Goal: Information Seeking & Learning: Learn about a topic

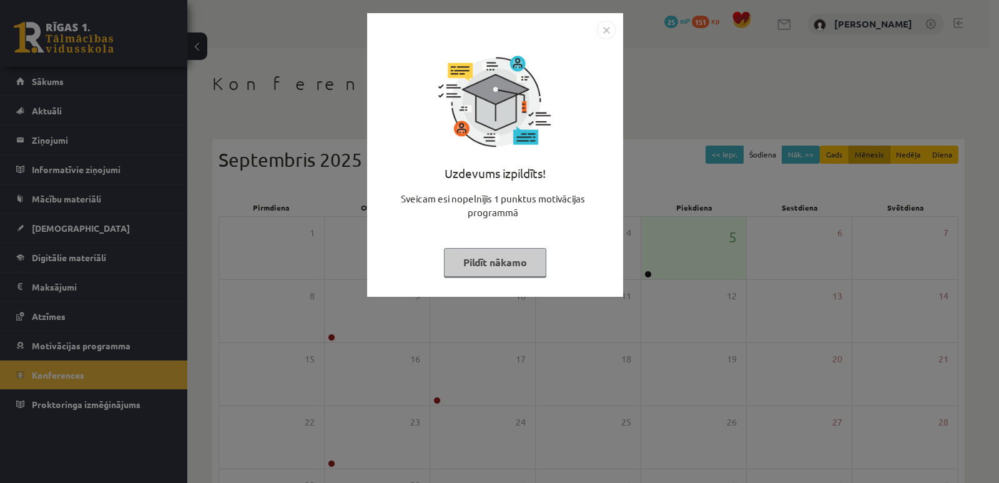
click at [603, 27] on img "Close" at bounding box center [606, 30] width 19 height 19
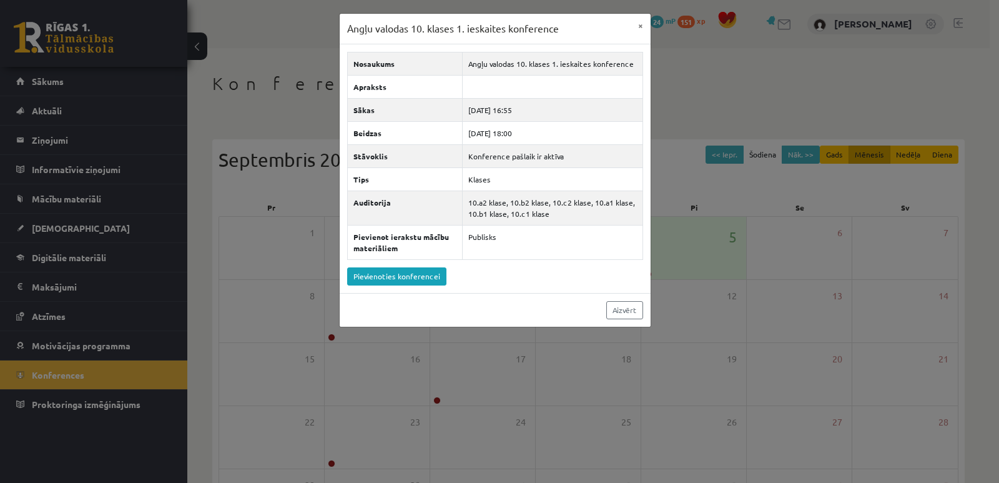
click at [673, 111] on div "Angļu valodas 10. klases 1. ieskaites konference × Nosaukums Angļu valodas 10. …" at bounding box center [499, 241] width 999 height 483
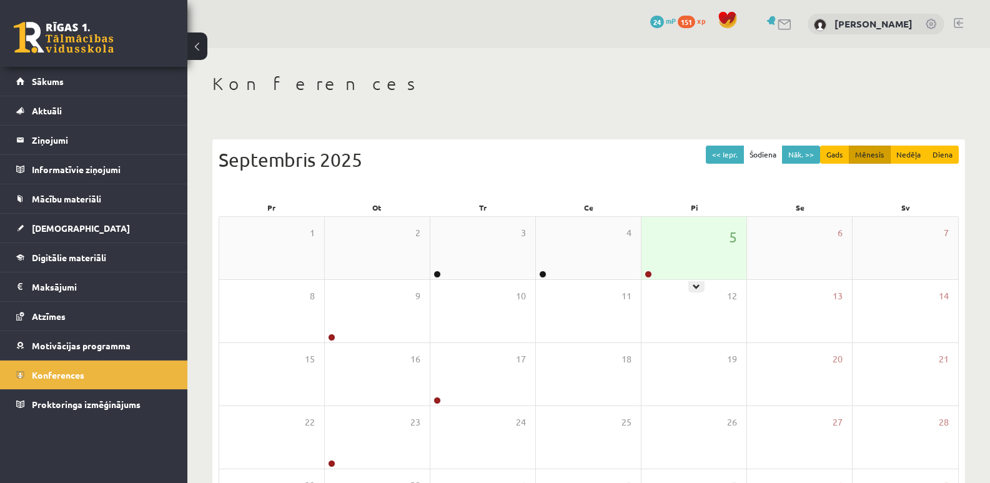
click at [694, 245] on div "5" at bounding box center [693, 248] width 105 height 62
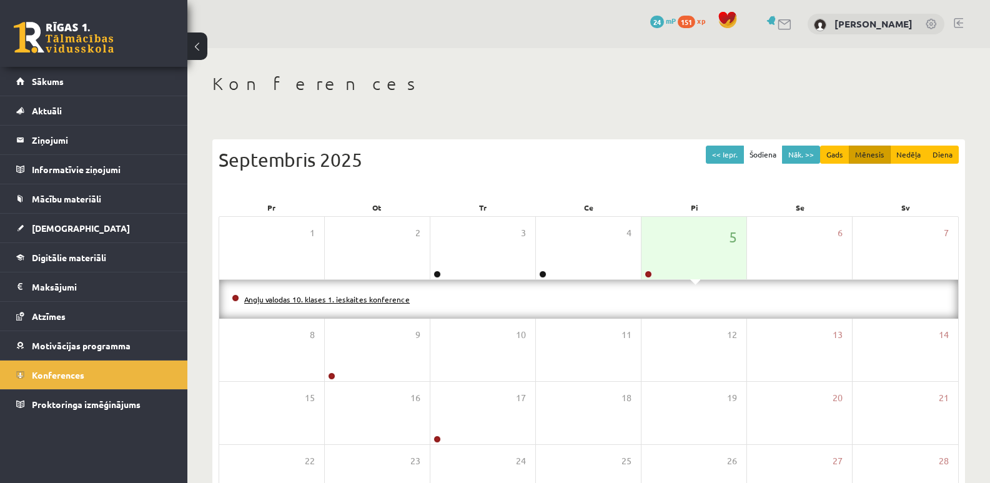
click at [276, 298] on link "Angļu valodas 10. klases 1. ieskaites konference" at bounding box center [327, 299] width 166 height 10
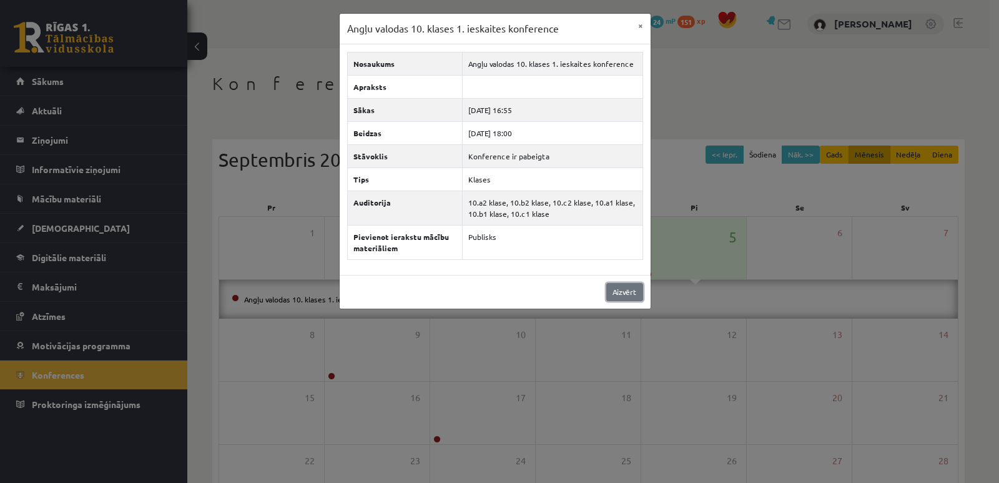
click at [610, 296] on link "Aizvērt" at bounding box center [624, 292] width 37 height 18
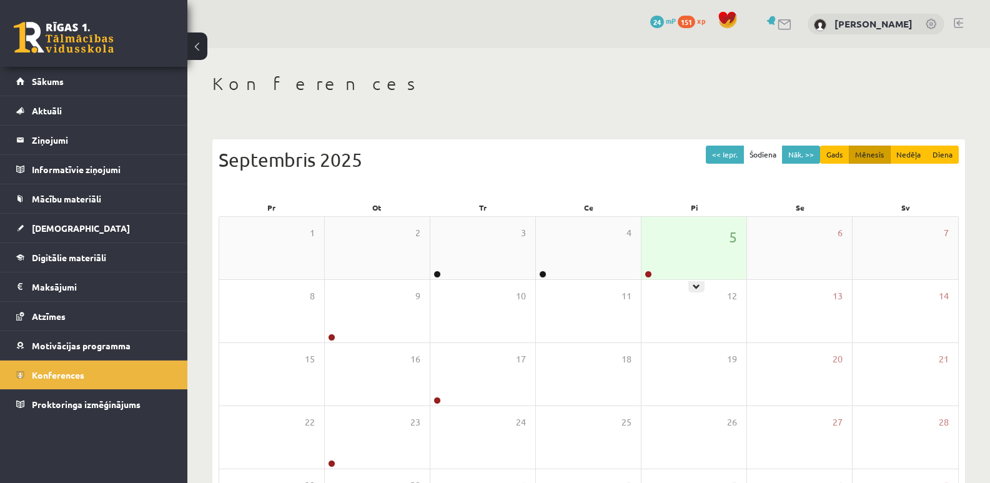
click at [678, 264] on div "5" at bounding box center [693, 248] width 105 height 62
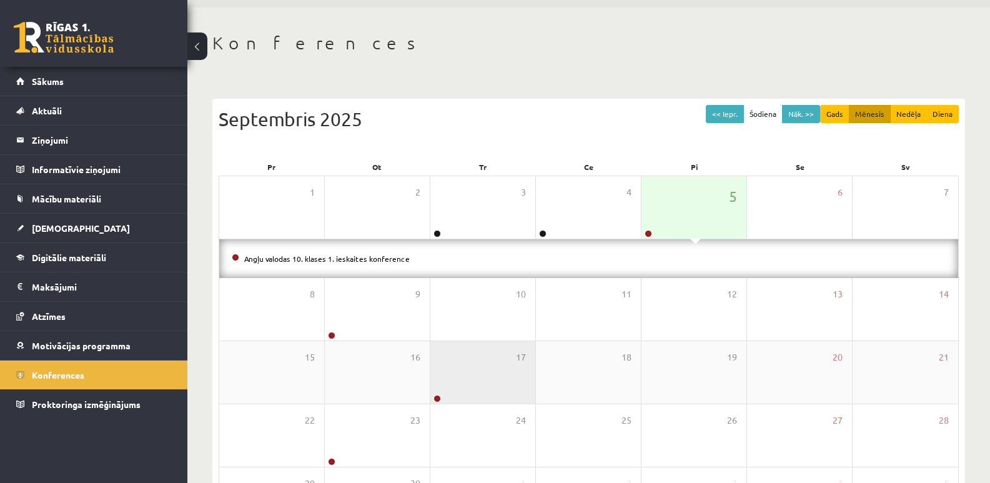
scroll to position [62, 0]
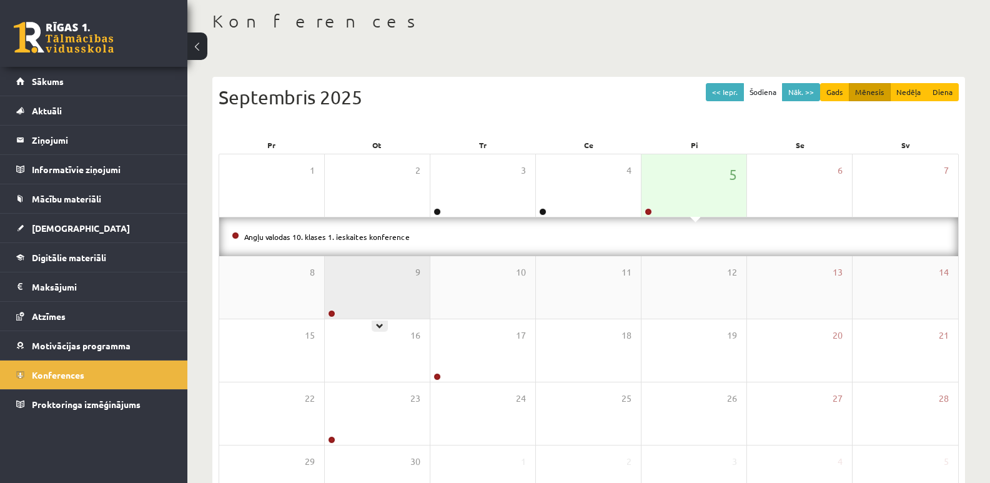
click at [385, 295] on div "9" at bounding box center [377, 287] width 105 height 62
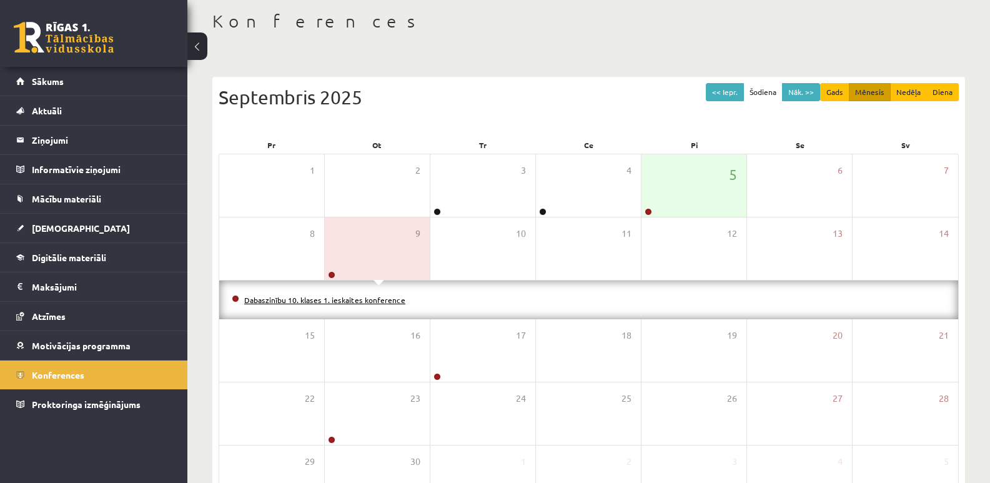
click at [342, 300] on link "Dabaszinību 10. klases 1. ieskaites konference" at bounding box center [324, 300] width 161 height 10
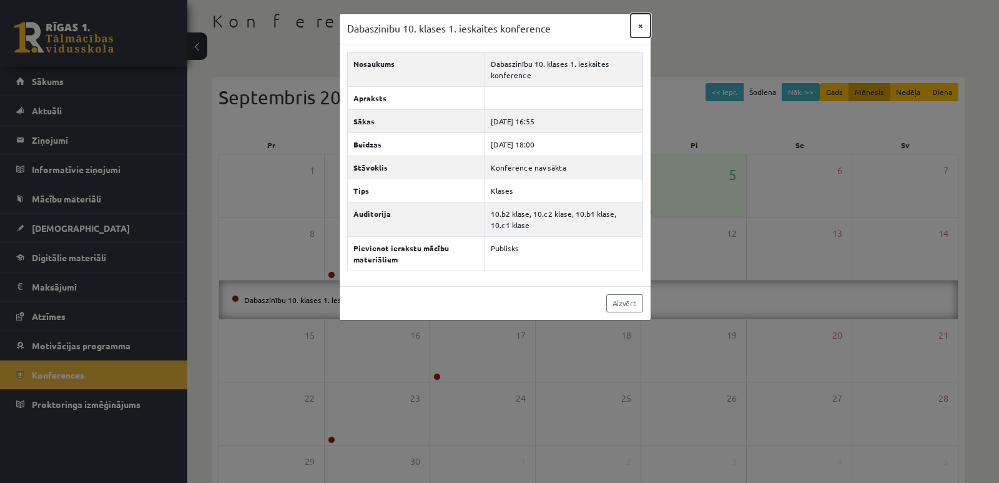
click at [641, 25] on button "×" at bounding box center [641, 26] width 20 height 24
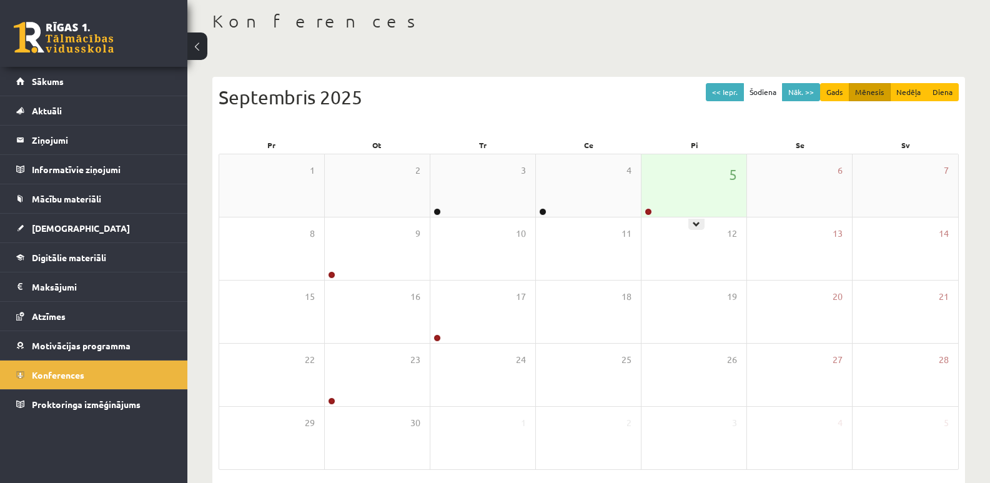
click at [645, 196] on div "5" at bounding box center [693, 185] width 105 height 62
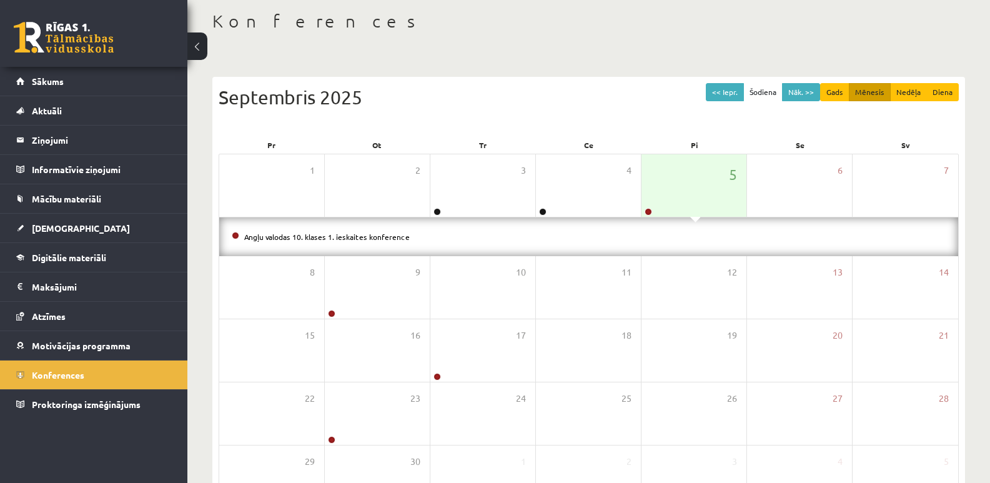
click at [392, 231] on li "Angļu valodas 10. klases 1. ieskaites konference" at bounding box center [589, 237] width 714 height 14
click at [389, 232] on link "Angļu valodas 10. klases 1. ieskaites konference" at bounding box center [327, 237] width 166 height 10
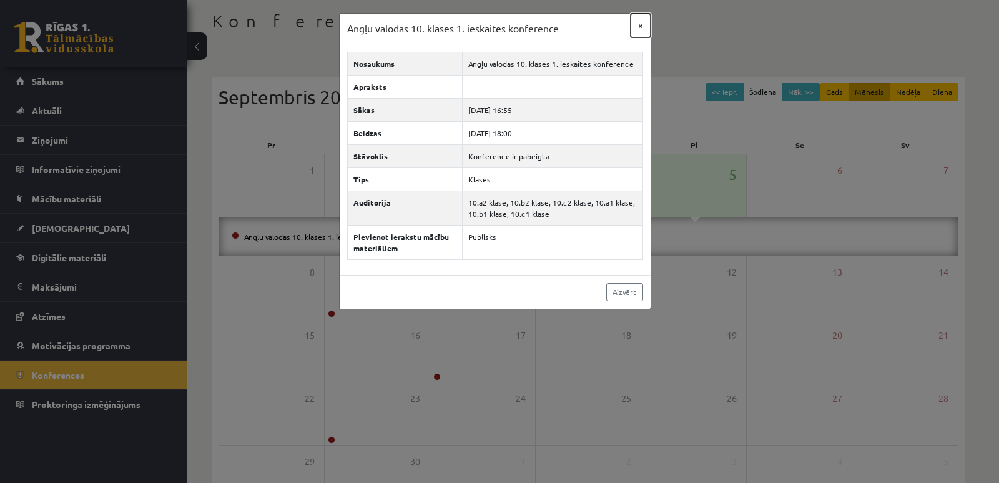
click at [640, 27] on button "×" at bounding box center [641, 26] width 20 height 24
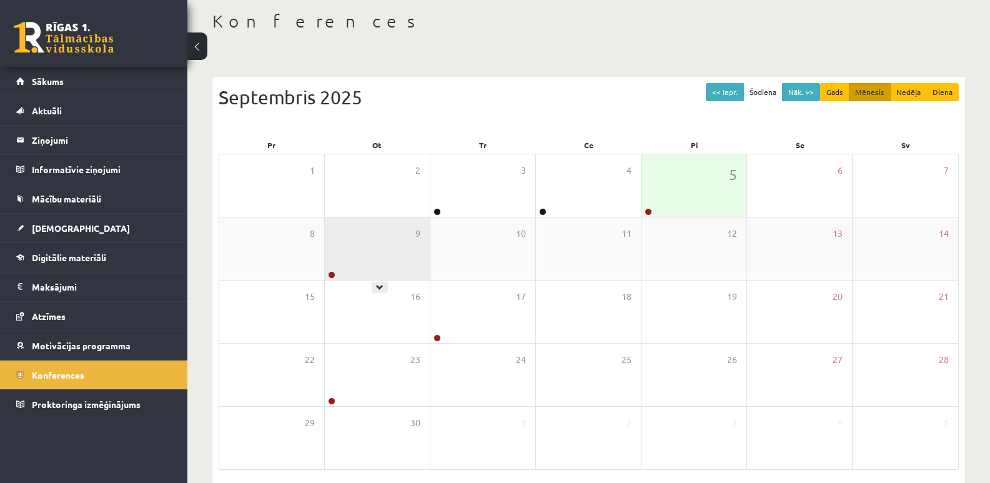
click at [378, 254] on div "9" at bounding box center [377, 248] width 105 height 62
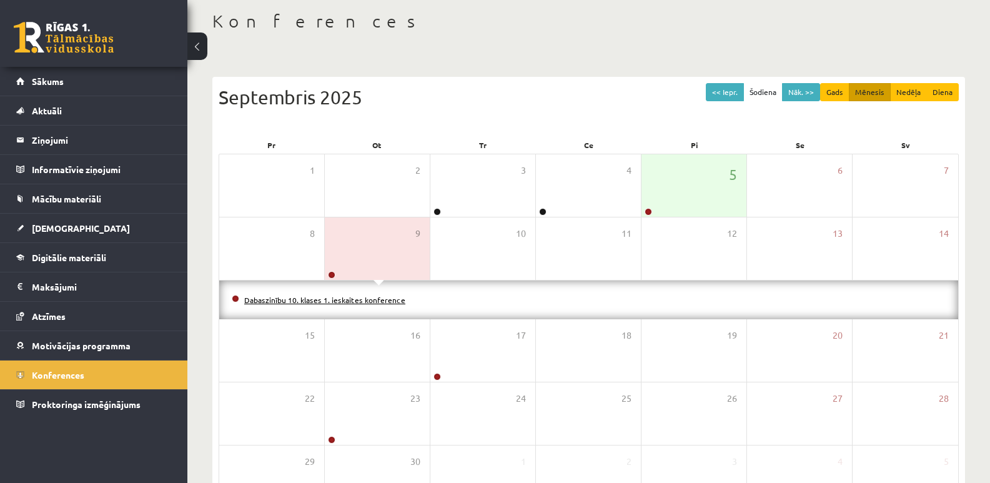
click at [349, 300] on link "Dabaszinību 10. klases 1. ieskaites konference" at bounding box center [324, 300] width 161 height 10
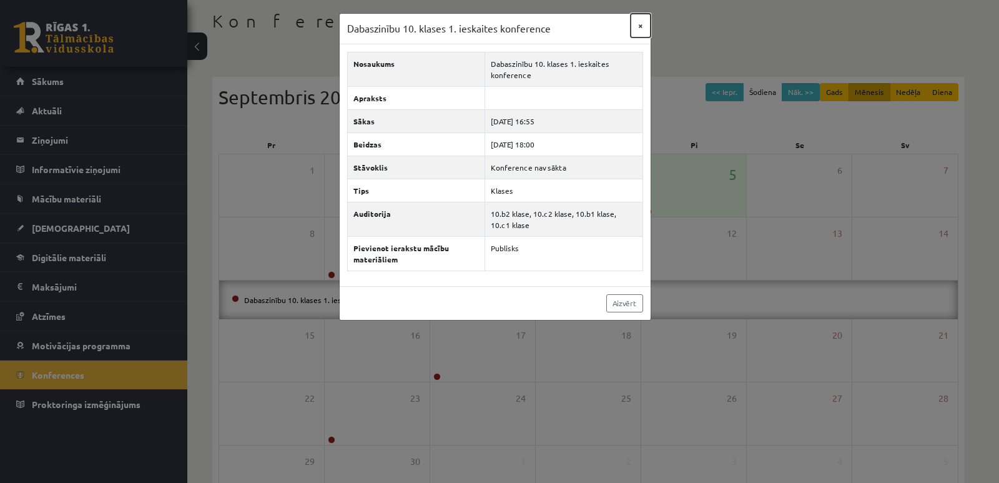
click at [640, 22] on button "×" at bounding box center [641, 26] width 20 height 24
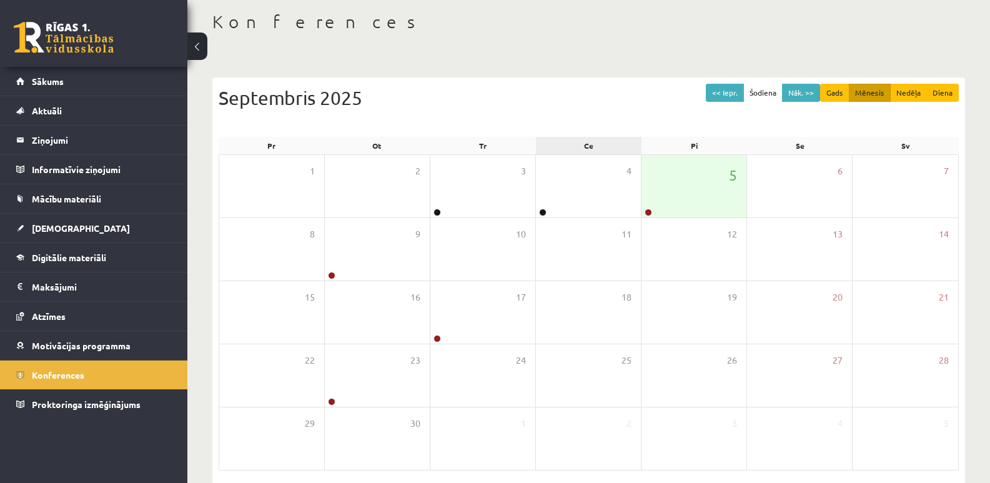
scroll to position [0, 0]
